Goal: Obtain resource: Download file/media

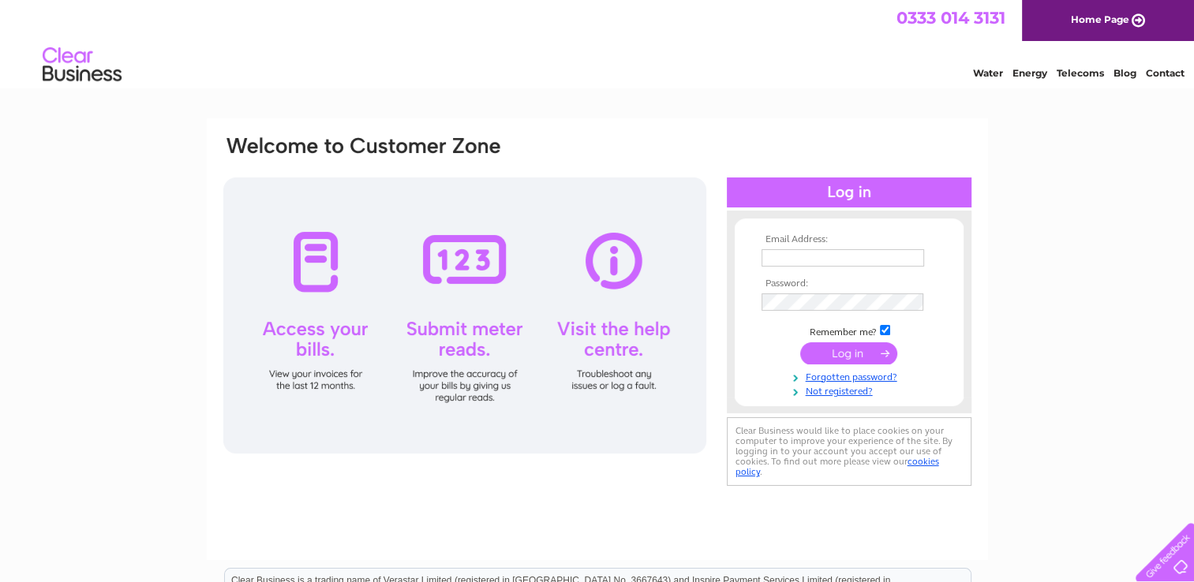
type input "creditcontrol@dmifireandsecurity.com"
click at [830, 357] on input "submit" at bounding box center [848, 353] width 97 height 22
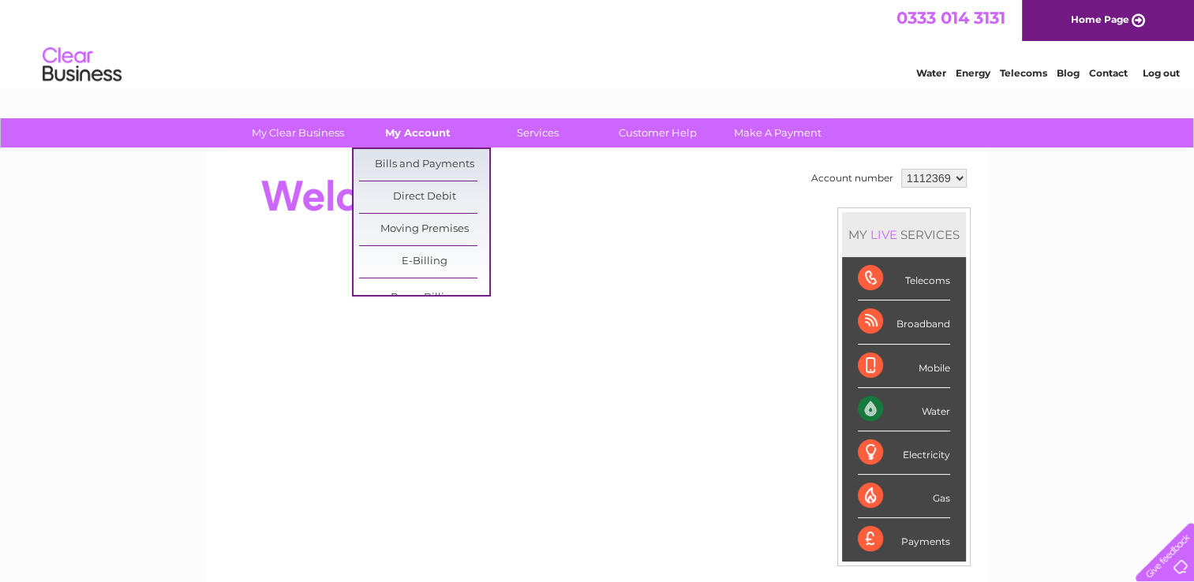
click at [417, 144] on link "My Account" at bounding box center [418, 132] width 130 height 29
click at [413, 162] on link "Bills and Payments" at bounding box center [424, 165] width 130 height 32
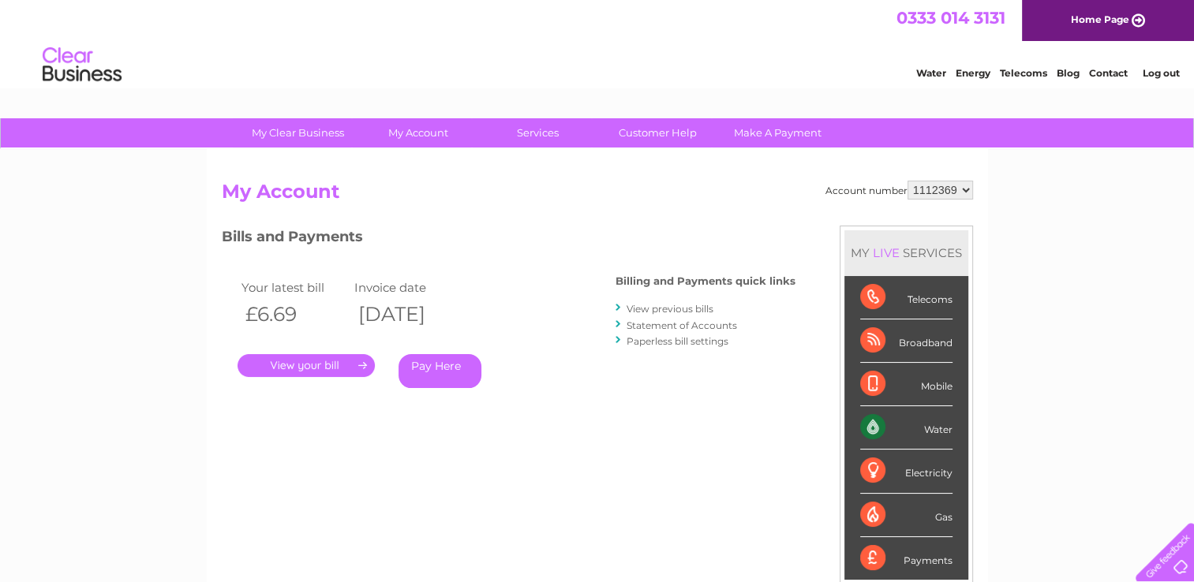
click at [313, 361] on link "." at bounding box center [305, 365] width 137 height 23
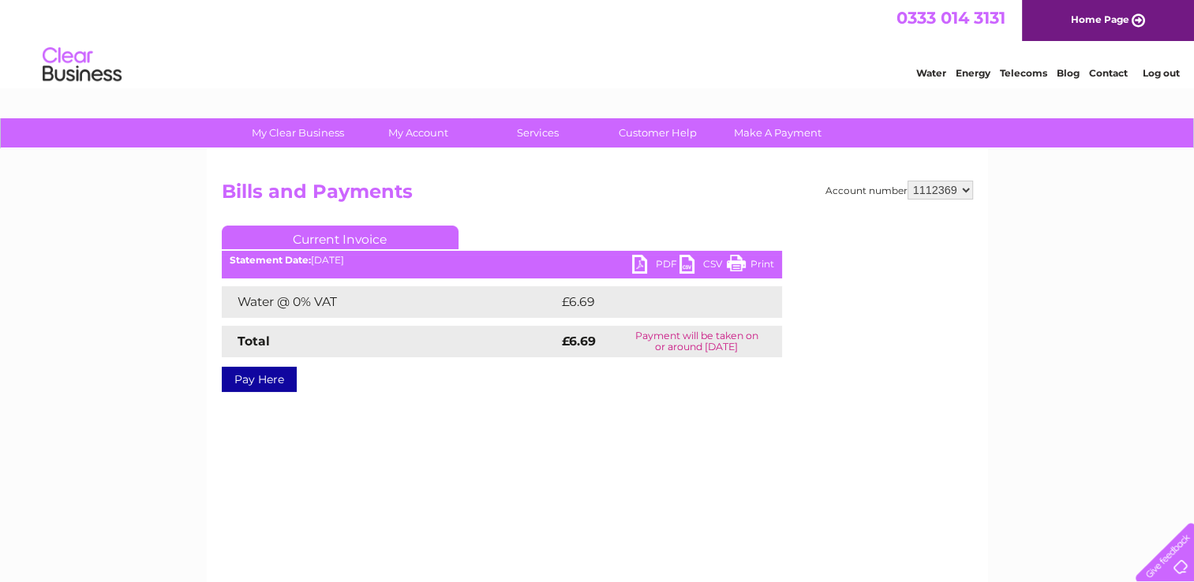
click at [659, 260] on link "PDF" at bounding box center [655, 266] width 47 height 23
click at [944, 194] on select "1112369 1112370 1112371 1112372 1112373 1112374 1112375 1112388 1112389 1112391…" at bounding box center [939, 190] width 65 height 19
select select "1112370"
click at [909, 181] on select "1112369 1112370 1112371 1112372 1112373 1112374 1112375 1112388 1112389 1112391…" at bounding box center [939, 190] width 65 height 19
click at [671, 263] on link "PDF" at bounding box center [655, 266] width 47 height 23
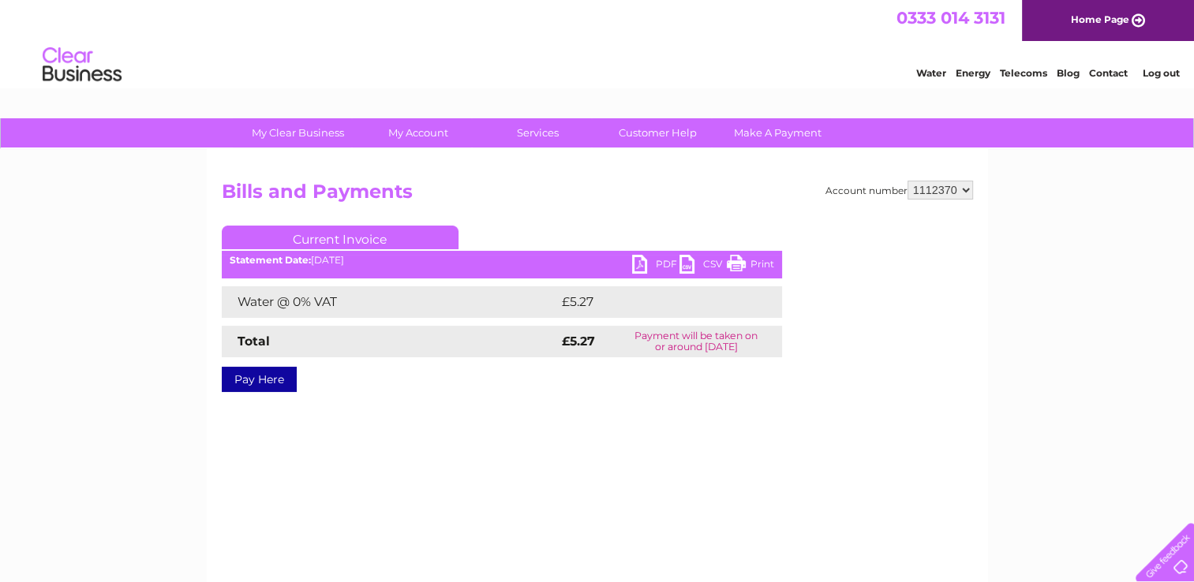
click at [928, 195] on select "1112369 1112370 1112371 1112372 1112373 1112374 1112375 1112388 1112389 1112391…" at bounding box center [939, 190] width 65 height 19
select select "1112371"
click at [909, 181] on select "1112369 1112370 1112371 1112372 1112373 1112374 1112375 1112388 1112389 1112391…" at bounding box center [939, 190] width 65 height 19
click at [660, 262] on link "PDF" at bounding box center [655, 266] width 47 height 23
click at [940, 194] on select "1112369 1112370 1112371 1112372 1112373 1112374 1112375 1112388 1112389 1112391…" at bounding box center [939, 190] width 65 height 19
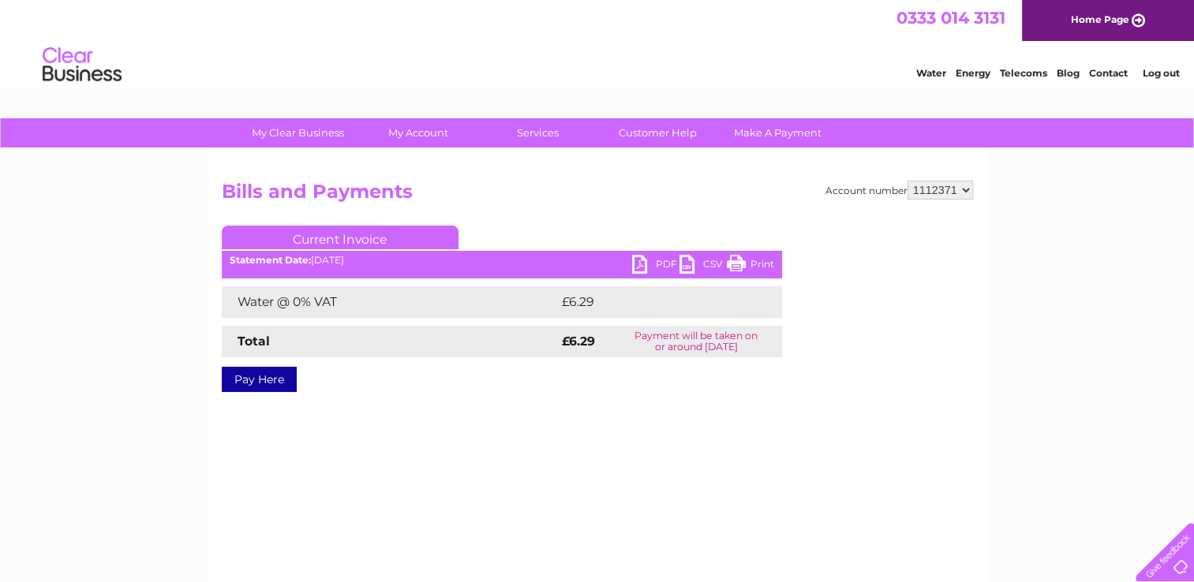
select select "1112372"
click at [909, 181] on select "1112369 1112370 1112371 1112372 1112373 1112374 1112375 1112388 1112389 1112391…" at bounding box center [939, 190] width 65 height 19
click at [650, 267] on link "PDF" at bounding box center [655, 266] width 47 height 23
click at [925, 193] on select "1112369 1112370 1112371 1112372 1112373 1112374 1112375 1112388 1112389 1112391…" at bounding box center [939, 190] width 65 height 19
select select "1112373"
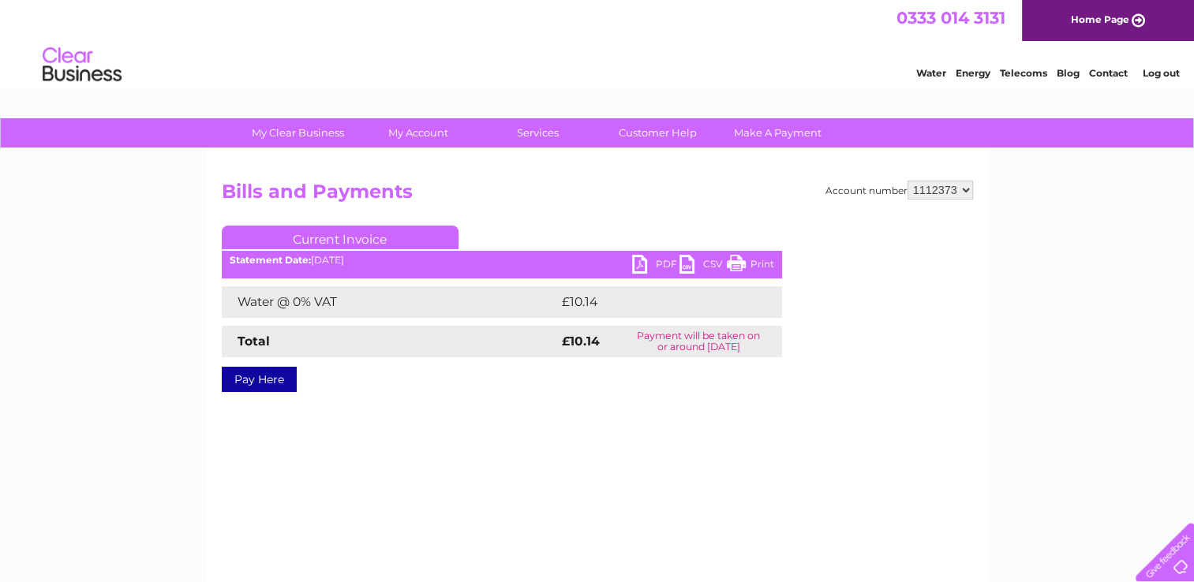
click at [909, 181] on select "1112369 1112370 1112371 1112372 1112373 1112374 1112375 1112388 1112389 1112391…" at bounding box center [939, 190] width 65 height 19
click at [663, 261] on link "PDF" at bounding box center [655, 266] width 47 height 23
click at [928, 184] on select "1112369 1112370 1112371 1112372 1112373 1112374 1112375 1112388 1112389 1112391…" at bounding box center [939, 190] width 65 height 19
select select "1112374"
click at [909, 181] on select "1112369 1112370 1112371 1112372 1112373 1112374 1112375 1112388 1112389 1112391…" at bounding box center [939, 190] width 65 height 19
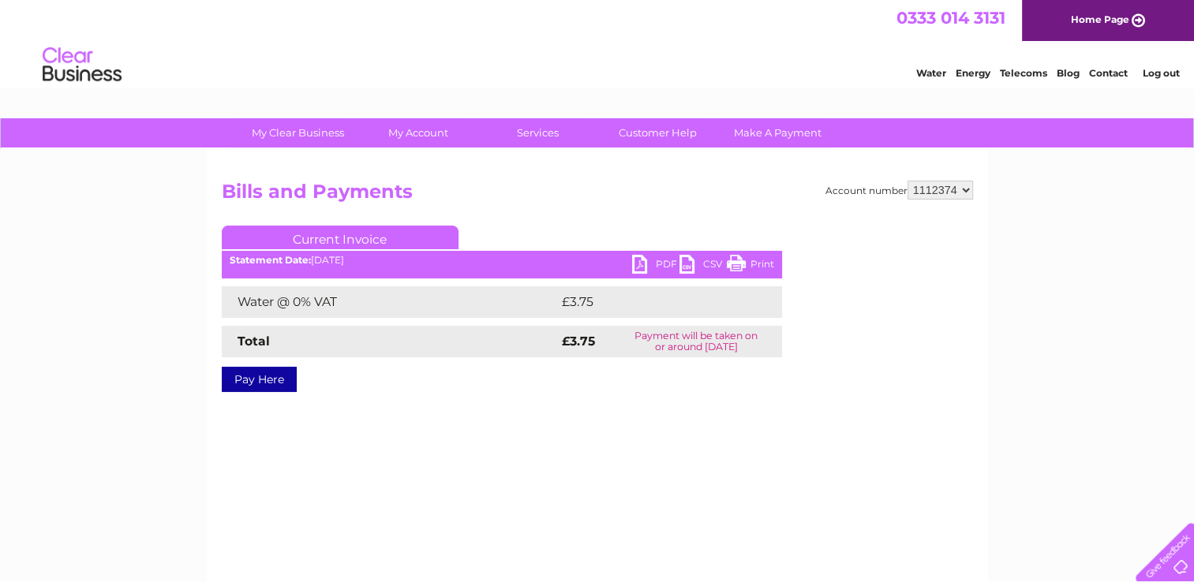
click at [669, 261] on link "PDF" at bounding box center [655, 266] width 47 height 23
click at [951, 185] on select "1112369 1112370 1112371 1112372 1112373 1112374 1112375 1112388 1112389 1112391…" at bounding box center [939, 190] width 65 height 19
select select "1112375"
click at [909, 181] on select "1112369 1112370 1112371 1112372 1112373 1112374 1112375 1112388 1112389 1112391…" at bounding box center [939, 190] width 65 height 19
click at [658, 267] on link "PDF" at bounding box center [655, 266] width 47 height 23
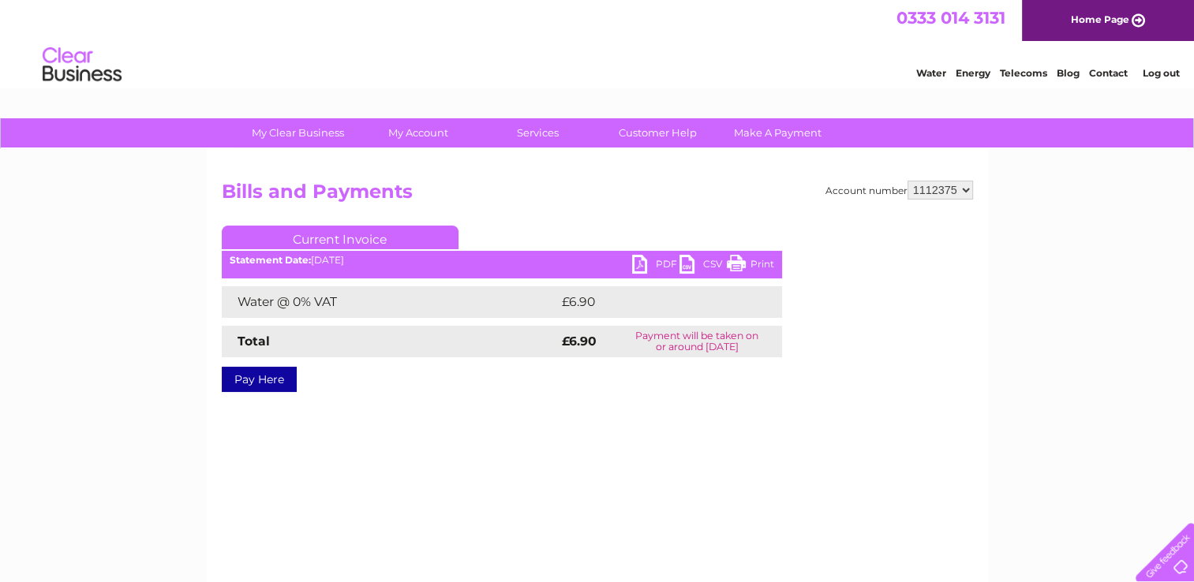
click at [922, 192] on select "1112369 1112370 1112371 1112372 1112373 1112374 1112375 1112388 1112389 1112391…" at bounding box center [939, 190] width 65 height 19
select select "1112388"
click at [909, 181] on select "1112369 1112370 1112371 1112372 1112373 1112374 1112375 1112388 1112389 1112391…" at bounding box center [939, 190] width 65 height 19
click at [651, 279] on div "Current Invoice PDF CSV Print Statement Date: 02/09/2025" at bounding box center [502, 306] width 560 height 160
click at [650, 269] on link "PDF" at bounding box center [655, 266] width 47 height 23
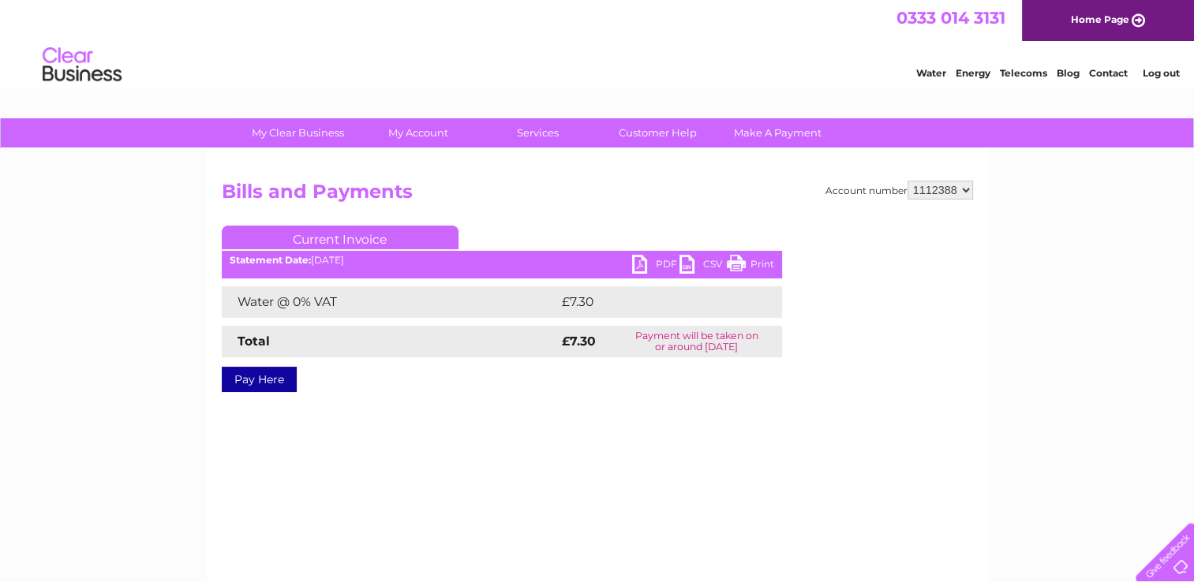
click at [958, 185] on select "1112369 1112370 1112371 1112372 1112373 1112374 1112375 1112388 1112389 1112391…" at bounding box center [939, 190] width 65 height 19
select select "1112389"
click at [909, 181] on select "1112369 1112370 1112371 1112372 1112373 1112374 1112375 1112388 1112389 1112391…" at bounding box center [939, 190] width 65 height 19
click at [652, 265] on link "PDF" at bounding box center [655, 266] width 47 height 23
click at [936, 189] on select "1112369 1112370 1112371 1112372 1112373 1112374 1112375 1112388 1112389 1112391…" at bounding box center [939, 190] width 65 height 19
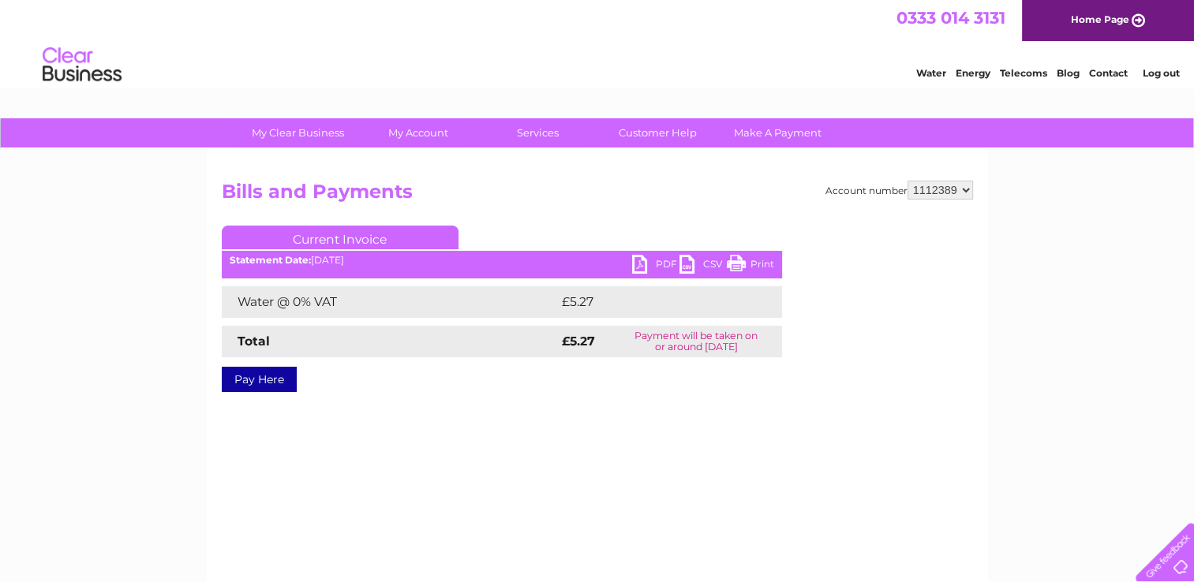
select select "1112391"
click at [909, 181] on select "1112369 1112370 1112371 1112372 1112373 1112374 1112375 1112388 1112389 1112391…" at bounding box center [939, 190] width 65 height 19
click at [651, 259] on link "PDF" at bounding box center [655, 266] width 47 height 23
click at [956, 192] on select "1112369 1112370 1112371 1112372 1112373 1112374 1112375 1112388 1112389 1112391…" at bounding box center [939, 190] width 65 height 19
select select "1112393"
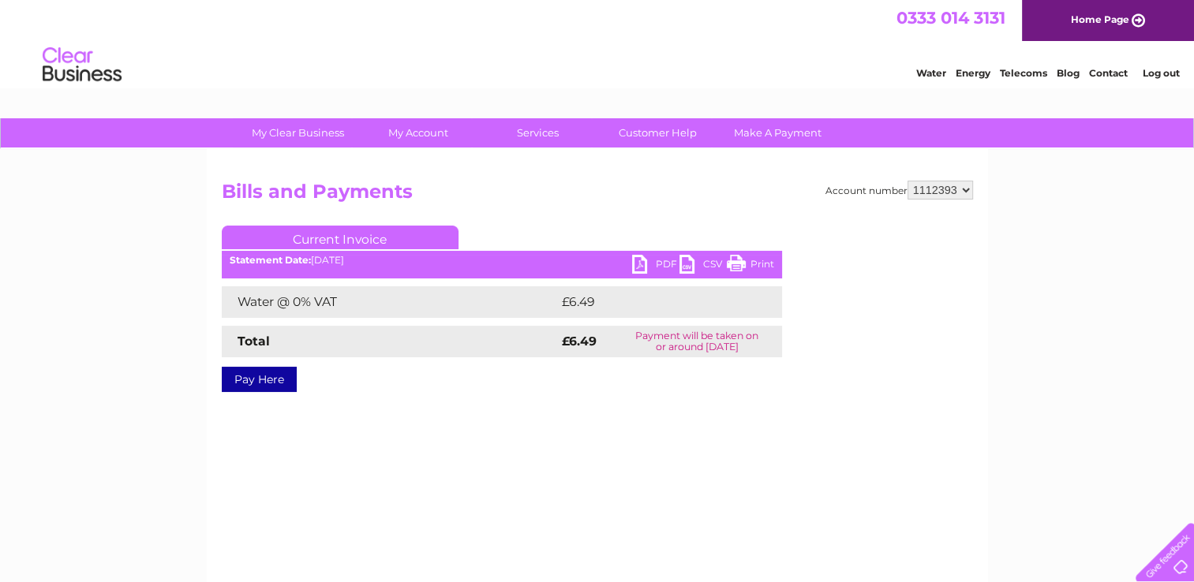
click at [909, 181] on select "1112369 1112370 1112371 1112372 1112373 1112374 1112375 1112388 1112389 1112391…" at bounding box center [939, 190] width 65 height 19
click at [652, 270] on link "PDF" at bounding box center [655, 266] width 47 height 23
click at [962, 194] on select "1112369 1112370 1112371 1112372 1112373 1112374 1112375 1112388 1112389 1112391…" at bounding box center [939, 190] width 65 height 19
select select "1112397"
click at [909, 181] on select "1112369 1112370 1112371 1112372 1112373 1112374 1112375 1112388 1112389 1112391…" at bounding box center [939, 190] width 65 height 19
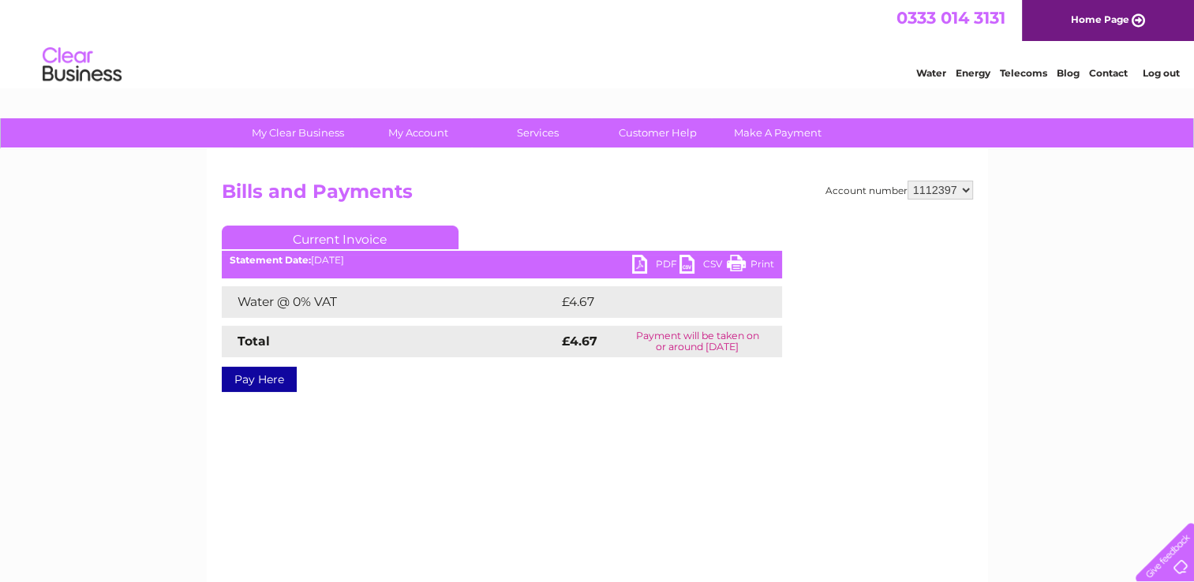
click at [642, 269] on link "PDF" at bounding box center [655, 266] width 47 height 23
click at [959, 191] on select "1112369 1112370 1112371 1112372 1112373 1112374 1112375 1112388 1112389 1112391…" at bounding box center [939, 190] width 65 height 19
select select "1112398"
click at [909, 181] on select "1112369 1112370 1112371 1112372 1112373 1112374 1112375 1112388 1112389 1112391…" at bounding box center [939, 190] width 65 height 19
click at [659, 269] on link "PDF" at bounding box center [655, 266] width 47 height 23
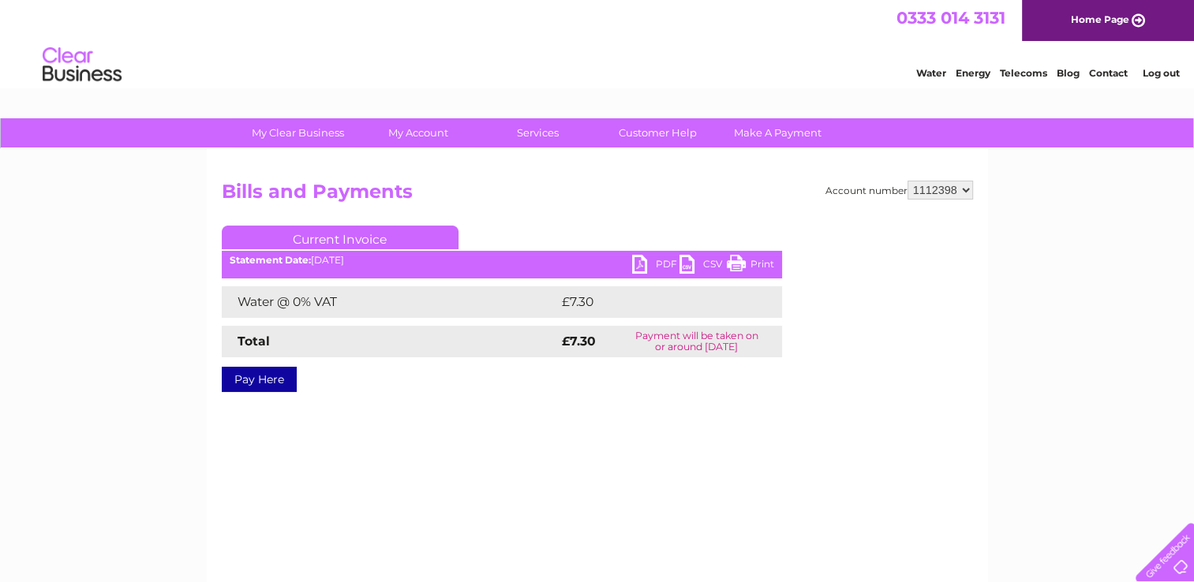
click at [953, 189] on select "1112369 1112370 1112371 1112372 1112373 1112374 1112375 1112388 1112389 1112391…" at bounding box center [939, 190] width 65 height 19
select select "1112399"
click at [909, 181] on select "1112369 1112370 1112371 1112372 1112373 1112374 1112375 1112388 1112389 1112391…" at bounding box center [939, 190] width 65 height 19
click at [652, 271] on link "PDF" at bounding box center [655, 266] width 47 height 23
click at [943, 185] on select "1112369 1112370 1112371 1112372 1112373 1112374 1112375 1112388 1112389 1112391…" at bounding box center [939, 190] width 65 height 19
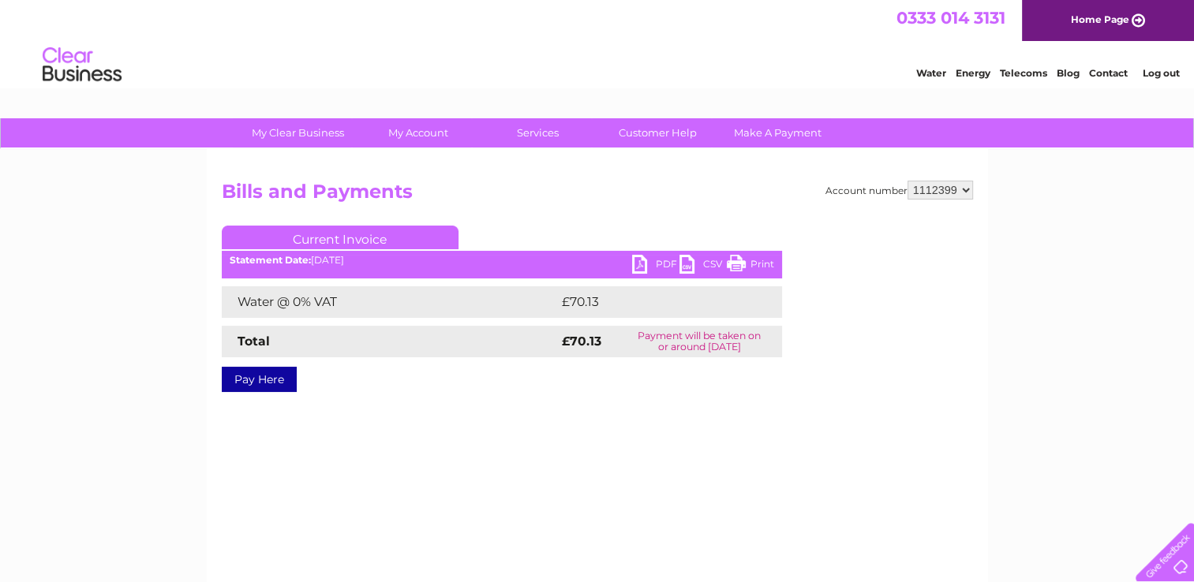
select select "1112401"
click at [909, 181] on select "1112369 1112370 1112371 1112372 1112373 1112374 1112375 1112388 1112389 1112391…" at bounding box center [939, 190] width 65 height 19
click at [646, 263] on link "PDF" at bounding box center [655, 266] width 47 height 23
click at [940, 196] on select "1112369 1112370 1112371 1112372 1112373 1112374 1112375 1112388 1112389 1112391…" at bounding box center [939, 190] width 65 height 19
select select "1112403"
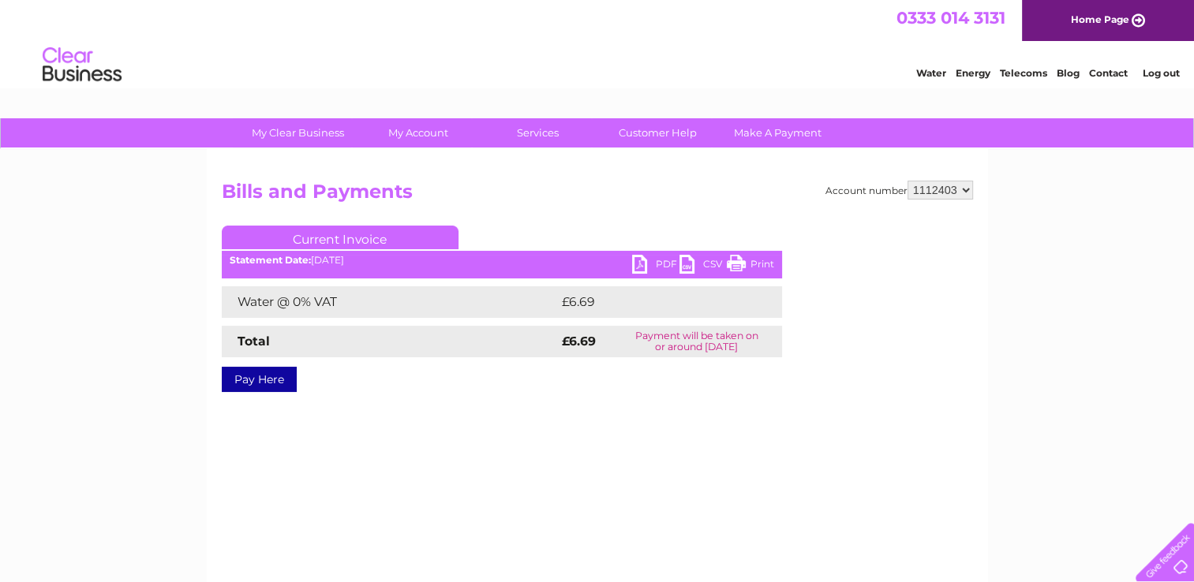
click at [909, 181] on select "1112369 1112370 1112371 1112372 1112373 1112374 1112375 1112388 1112389 1112391…" at bounding box center [939, 190] width 65 height 19
click at [650, 273] on link "PDF" at bounding box center [655, 266] width 47 height 23
click at [947, 192] on select "1112369 1112370 1112371 1112372 1112373 1112374 1112375 1112388 1112389 1112391…" at bounding box center [939, 190] width 65 height 19
select select "1112409"
click at [909, 181] on select "1112369 1112370 1112371 1112372 1112373 1112374 1112375 1112388 1112389 1112391…" at bounding box center [939, 190] width 65 height 19
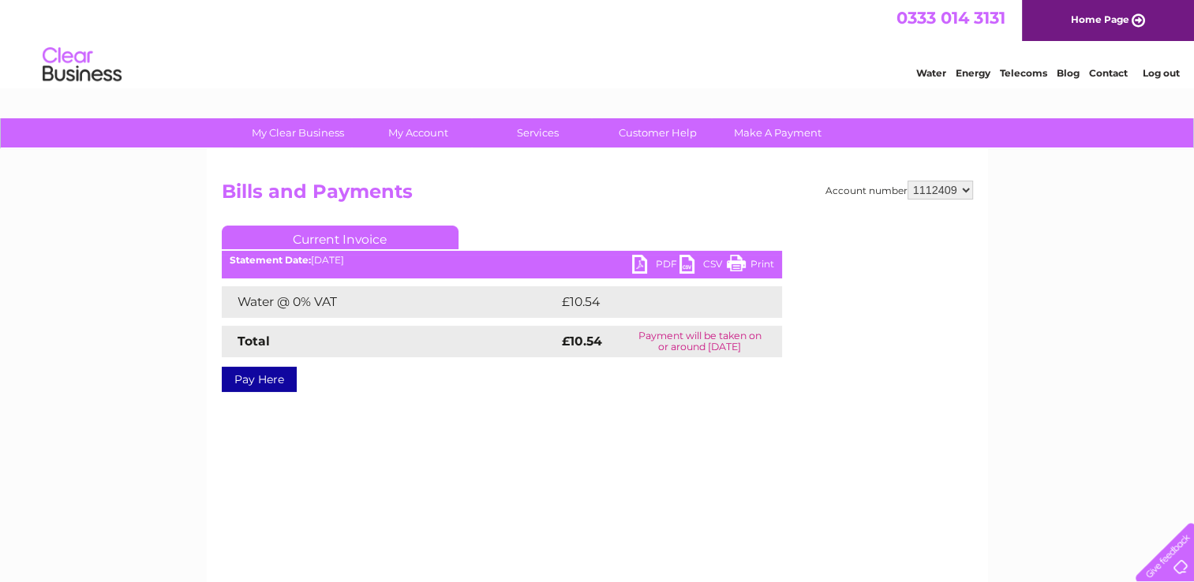
click at [659, 267] on link "PDF" at bounding box center [655, 266] width 47 height 23
click at [932, 185] on select "1112369 1112370 1112371 1112372 1112373 1112374 1112375 1112388 1112389 1112391…" at bounding box center [939, 190] width 65 height 19
select select "1112410"
click at [909, 181] on select "1112369 1112370 1112371 1112372 1112373 1112374 1112375 1112388 1112389 1112391…" at bounding box center [939, 190] width 65 height 19
click at [648, 254] on ul "Current Invoice" at bounding box center [502, 240] width 560 height 29
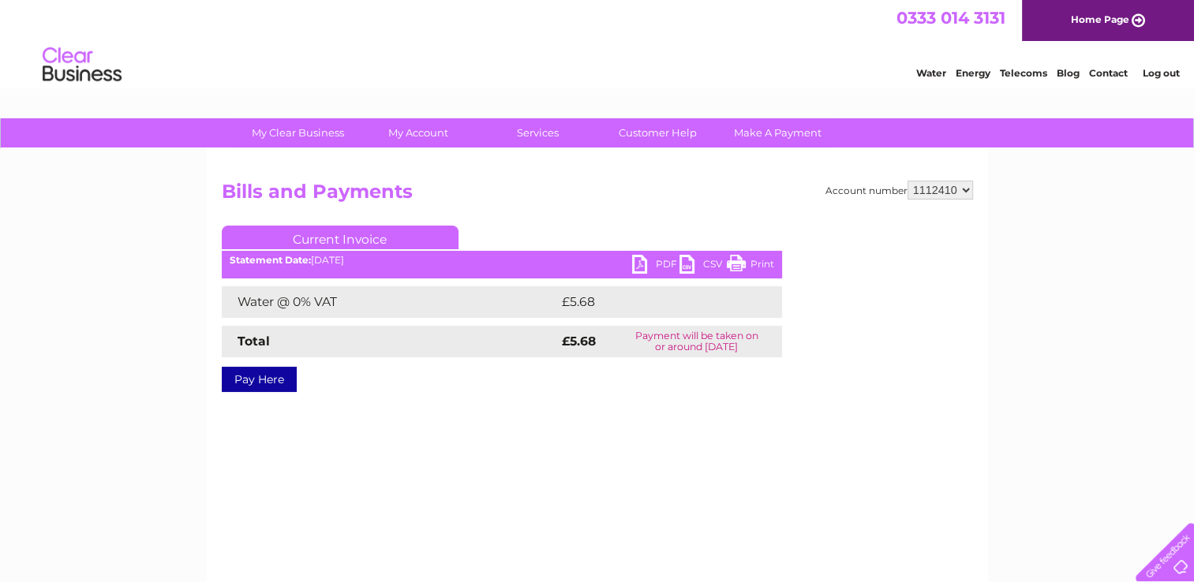
click at [647, 267] on link "PDF" at bounding box center [655, 266] width 47 height 23
click at [1155, 65] on li "Log out" at bounding box center [1160, 73] width 47 height 20
click at [1151, 68] on link "Log out" at bounding box center [1159, 73] width 37 height 12
